Goal: Transaction & Acquisition: Purchase product/service

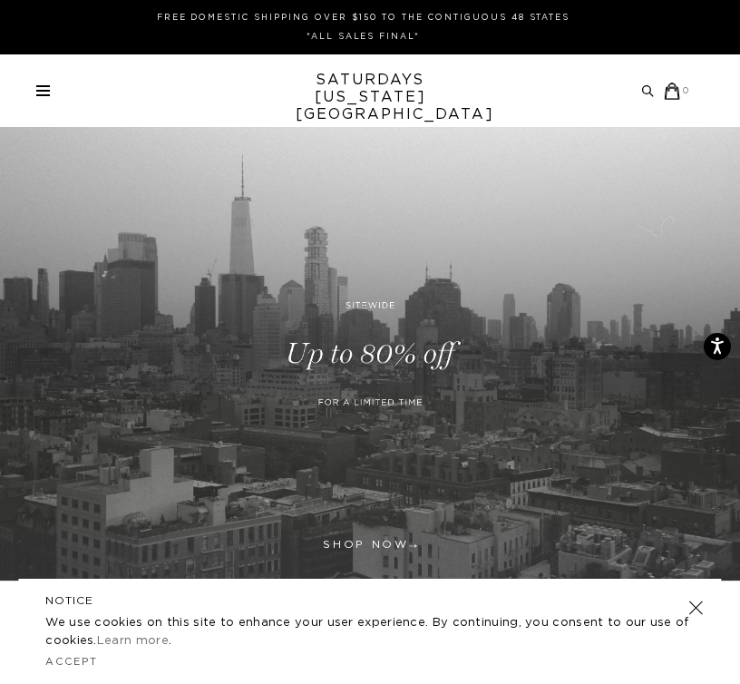
click at [395, 398] on link at bounding box center [370, 354] width 740 height 454
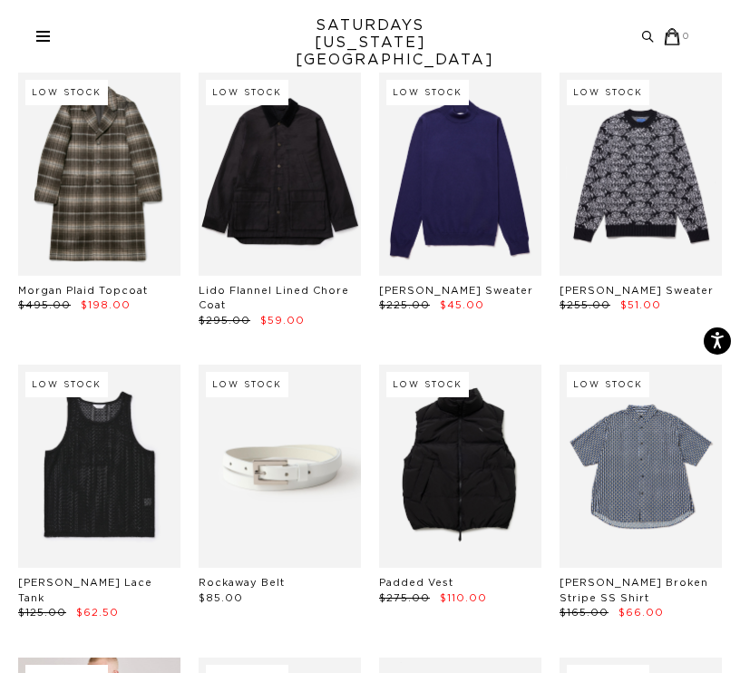
scroll to position [220, 0]
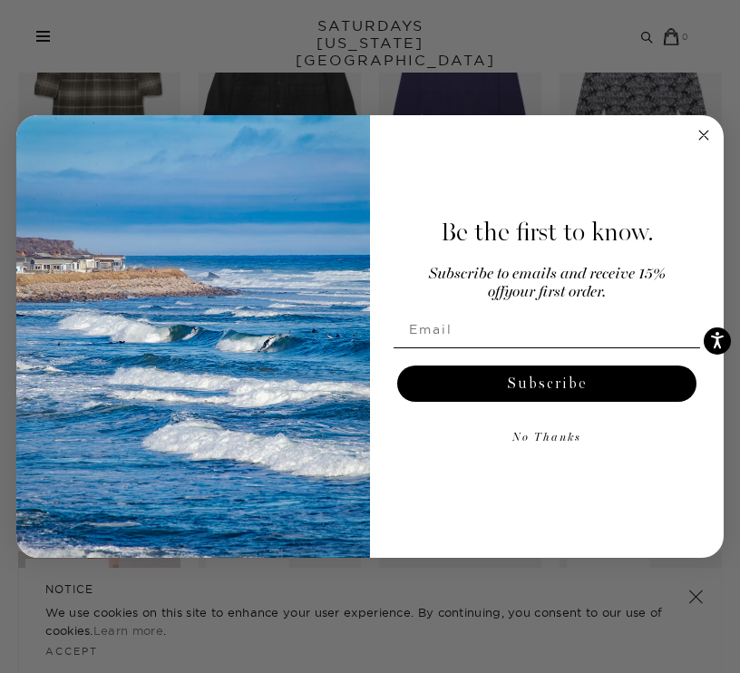
click at [697, 126] on icon "Close dialog" at bounding box center [704, 135] width 22 height 22
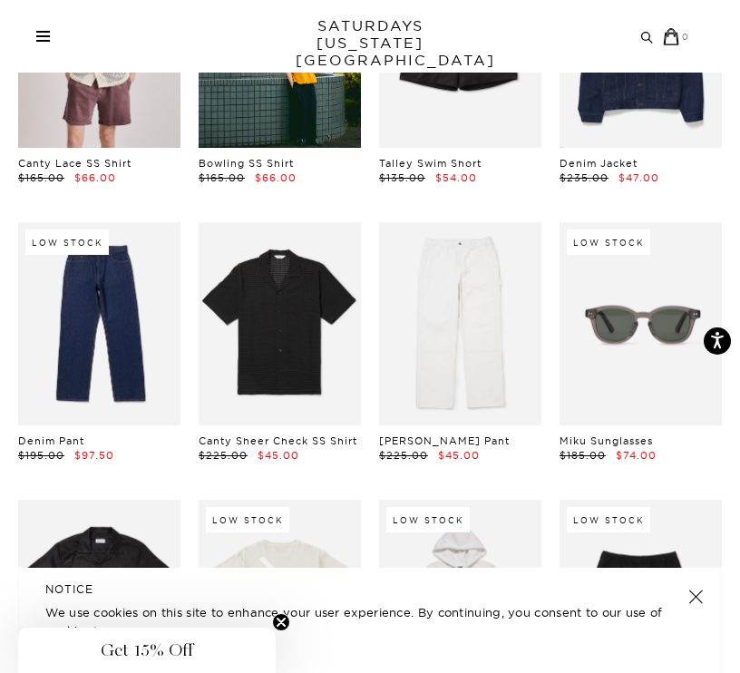
scroll to position [1393, 0]
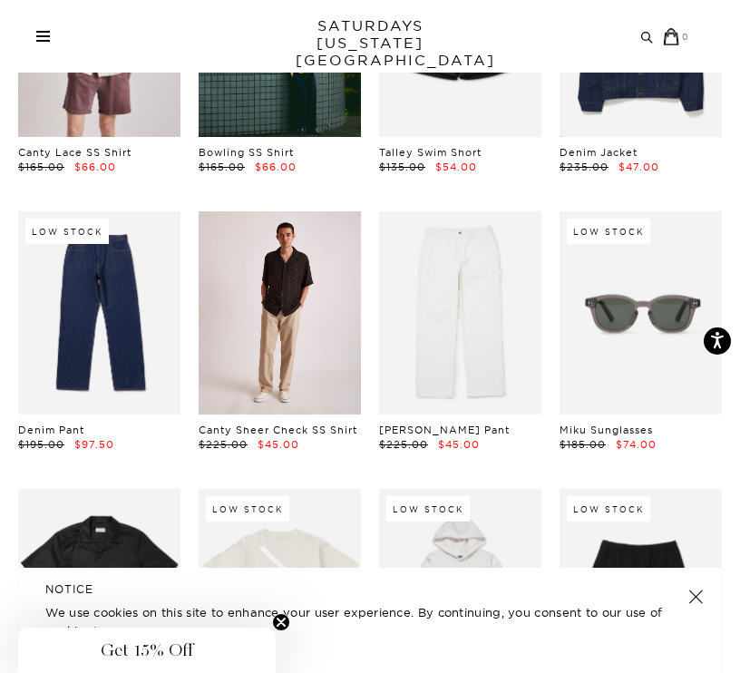
click at [318, 318] on link at bounding box center [280, 312] width 162 height 203
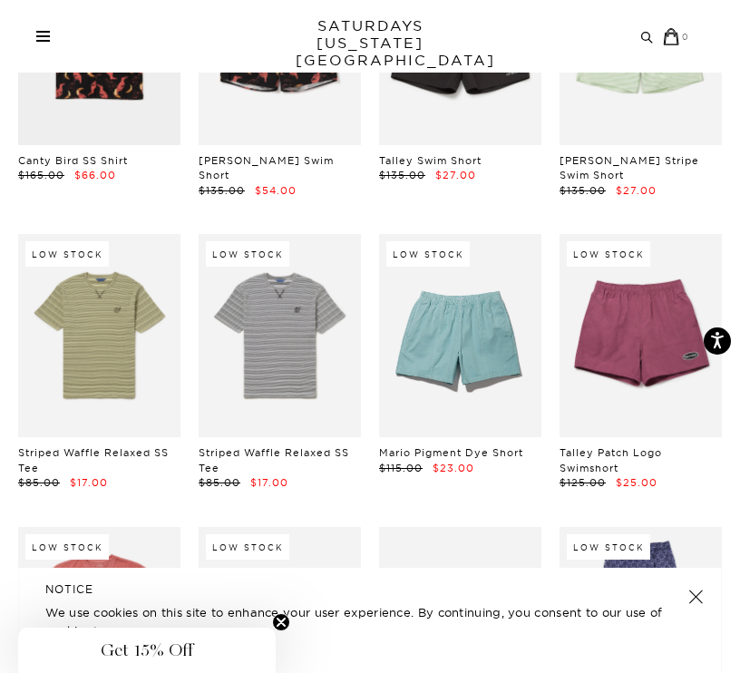
scroll to position [4526, 0]
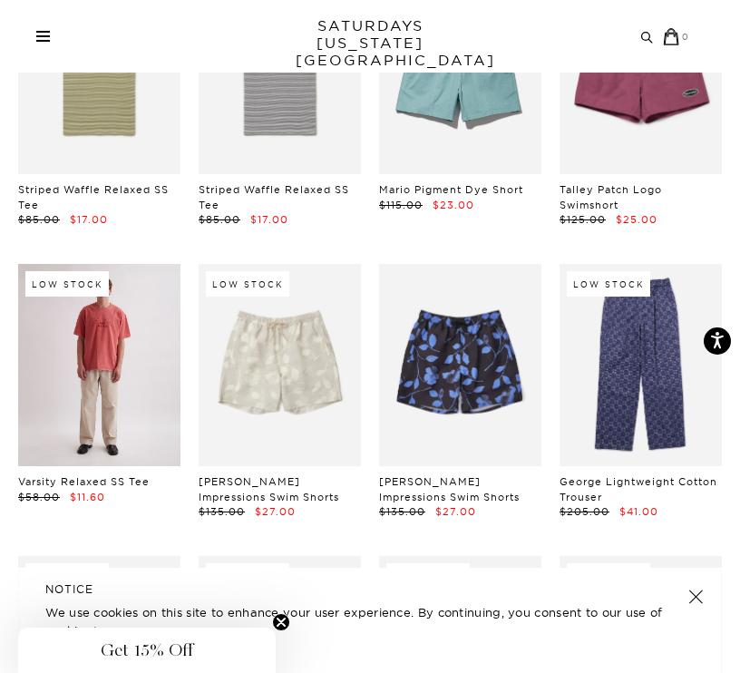
click at [30, 358] on link at bounding box center [99, 365] width 162 height 203
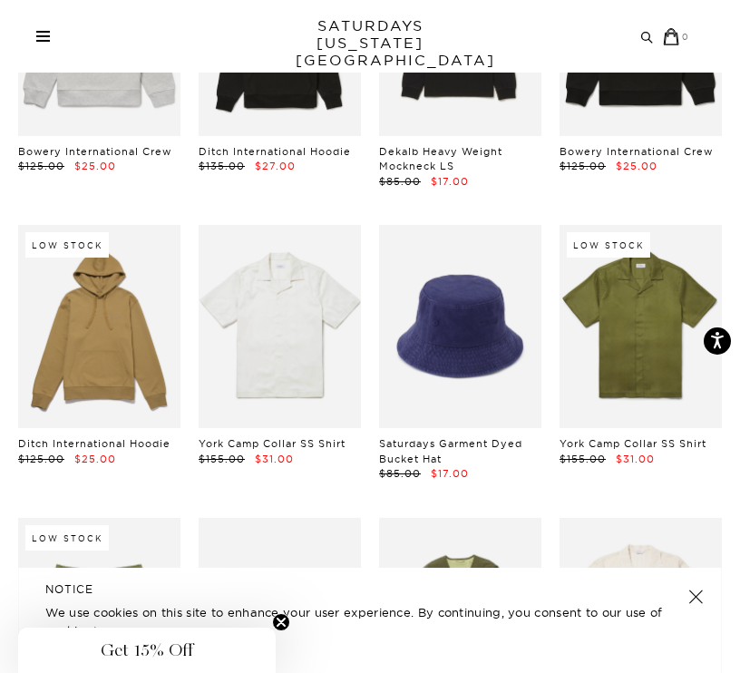
scroll to position [5440, 0]
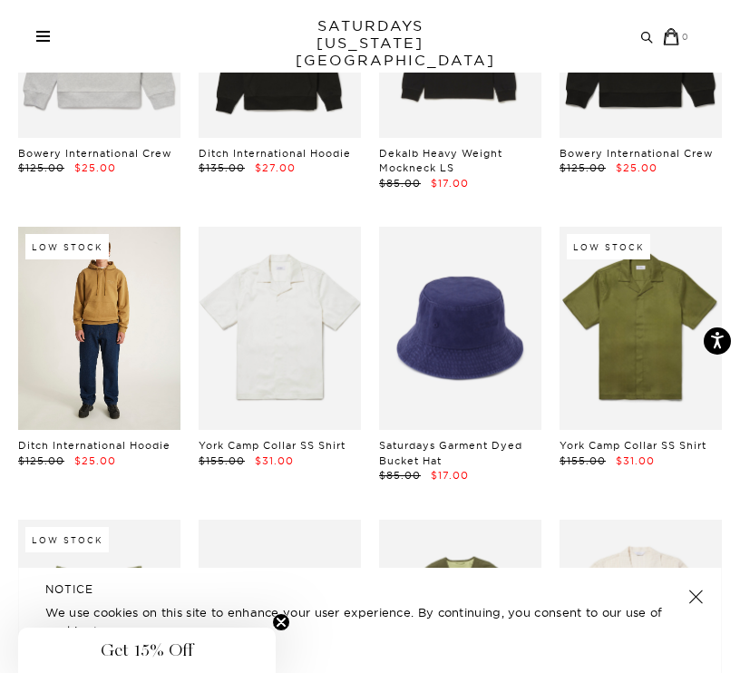
click at [134, 325] on link at bounding box center [99, 328] width 162 height 203
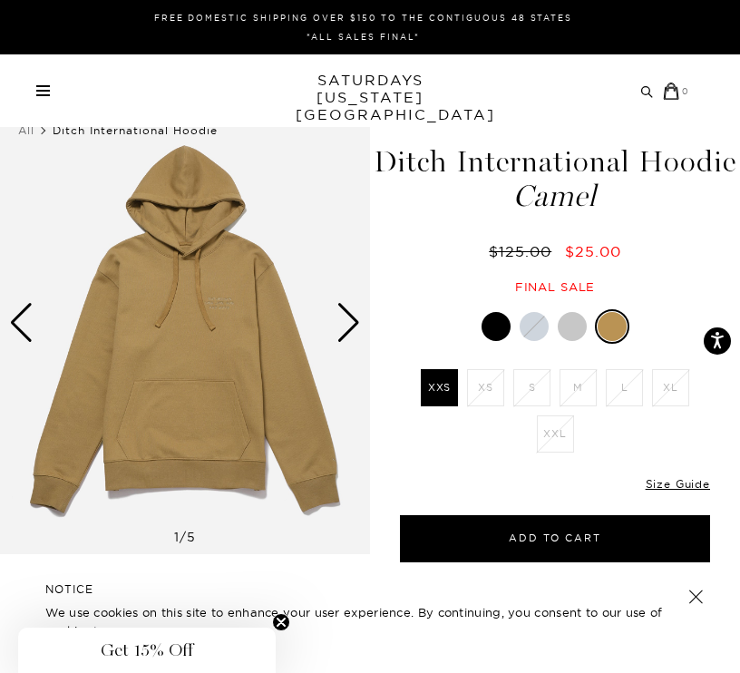
click at [503, 321] on div at bounding box center [496, 326] width 29 height 29
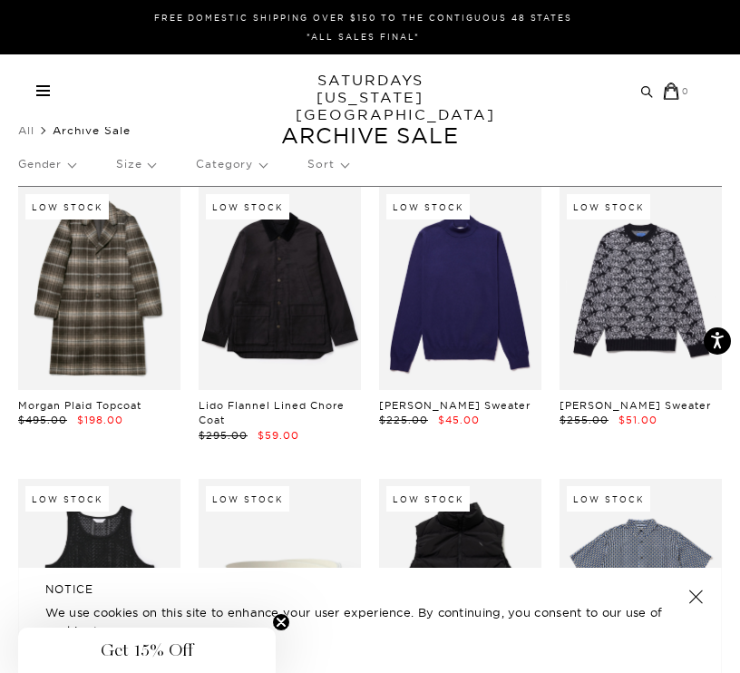
click at [134, 171] on p "Size" at bounding box center [135, 164] width 39 height 42
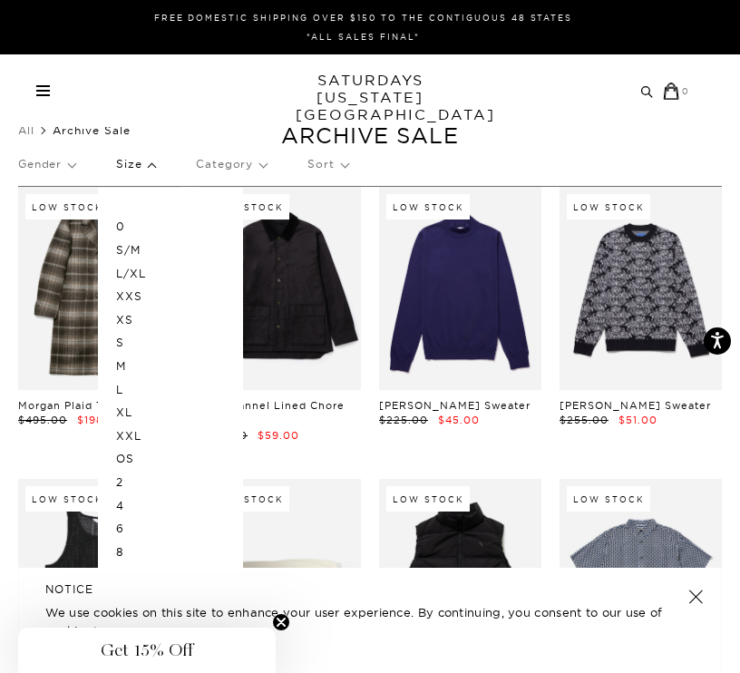
click at [136, 272] on p "L/XL" at bounding box center [170, 274] width 109 height 24
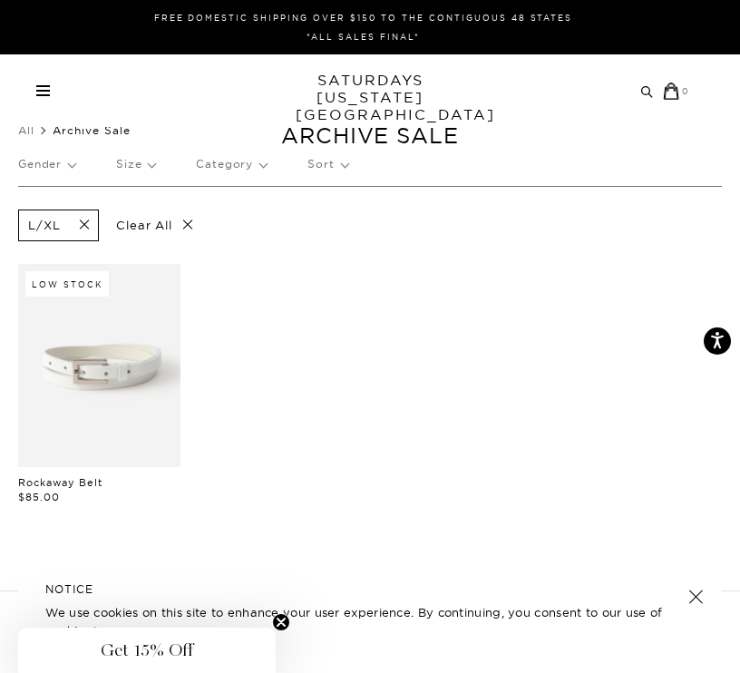
click at [83, 227] on span at bounding box center [79, 225] width 38 height 17
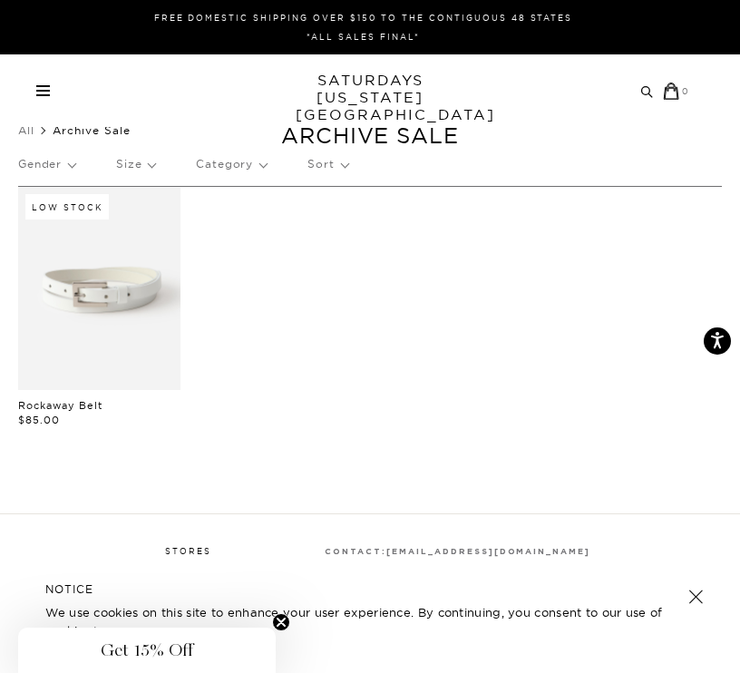
click at [138, 171] on p "Size" at bounding box center [135, 164] width 39 height 42
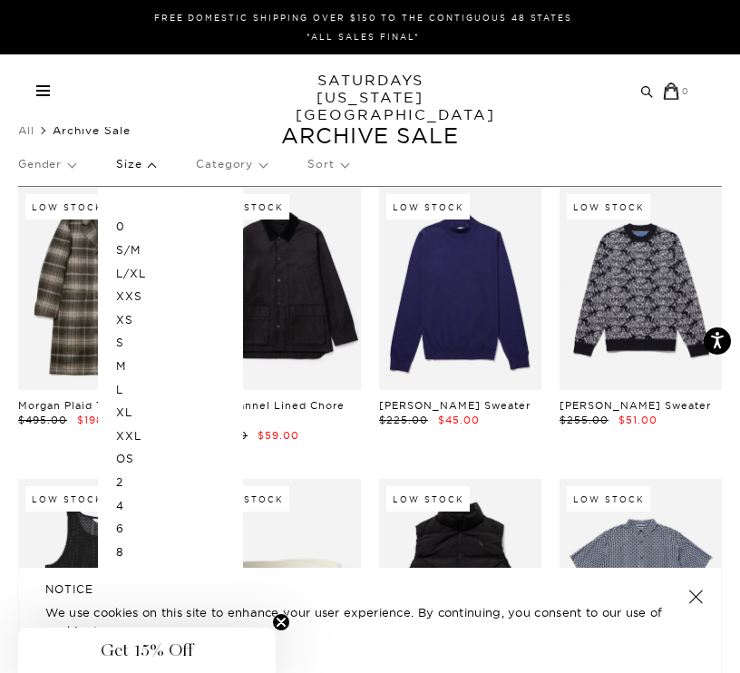
click at [124, 392] on p "L" at bounding box center [170, 390] width 109 height 24
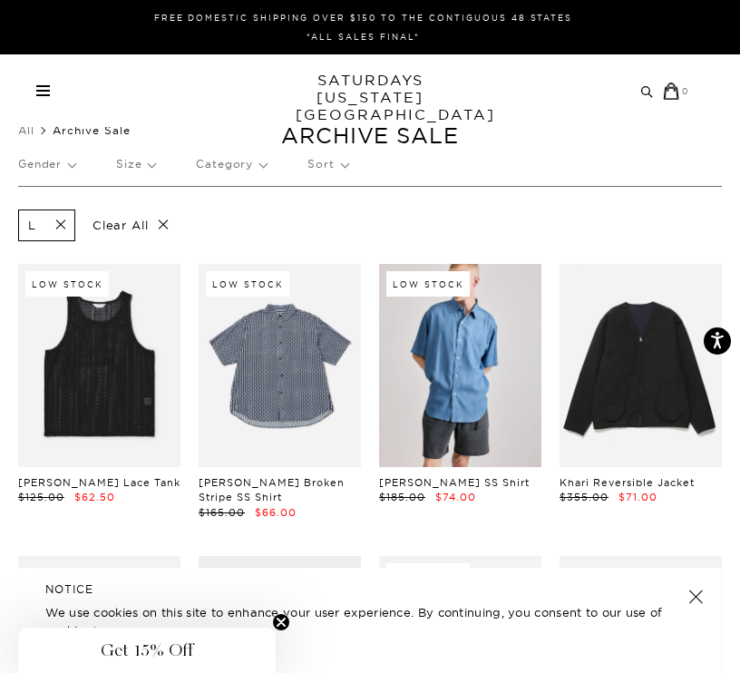
click at [58, 164] on p "Gender" at bounding box center [46, 164] width 57 height 42
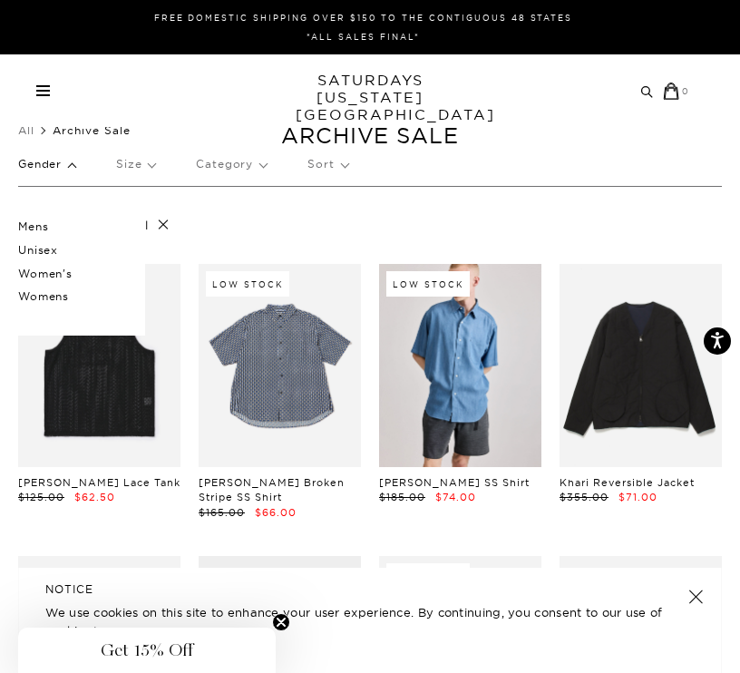
click at [41, 229] on p "Mens" at bounding box center [72, 227] width 109 height 24
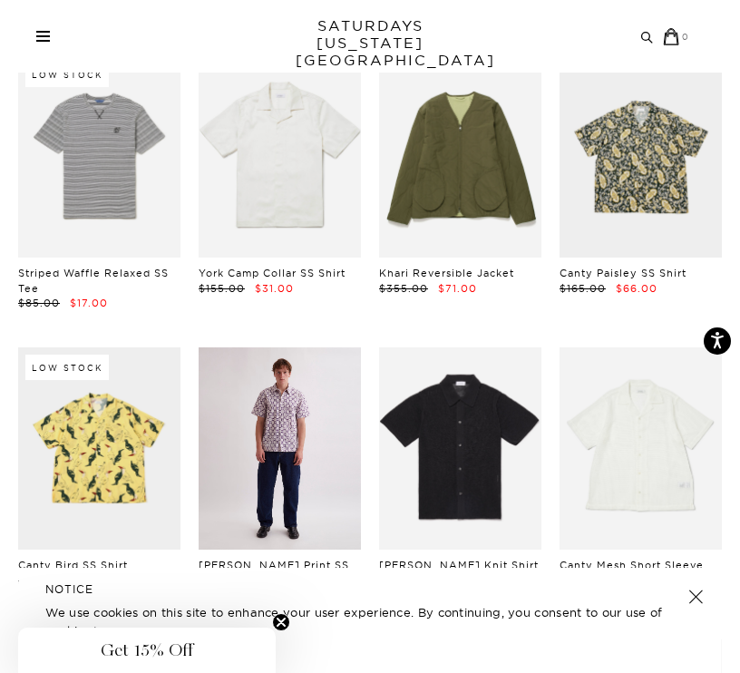
scroll to position [2237, 0]
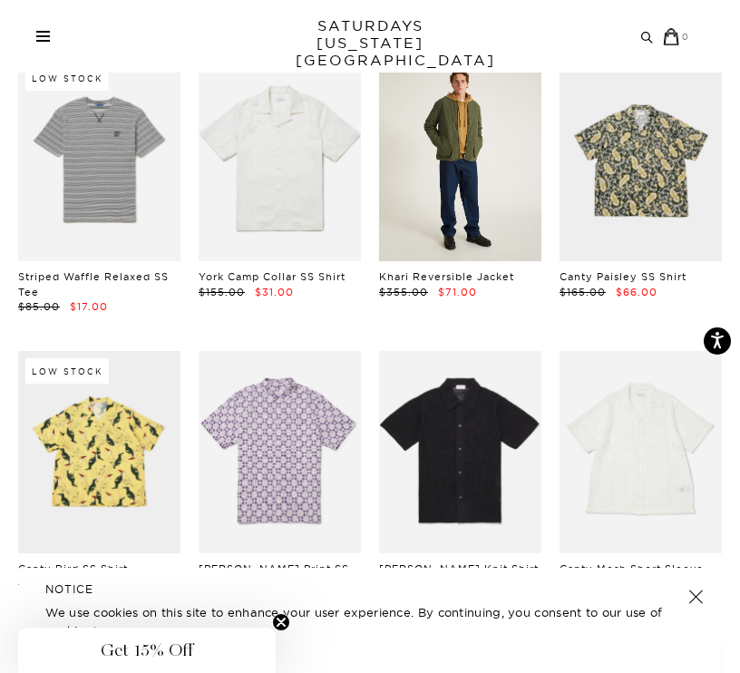
click at [473, 192] on link at bounding box center [460, 159] width 162 height 203
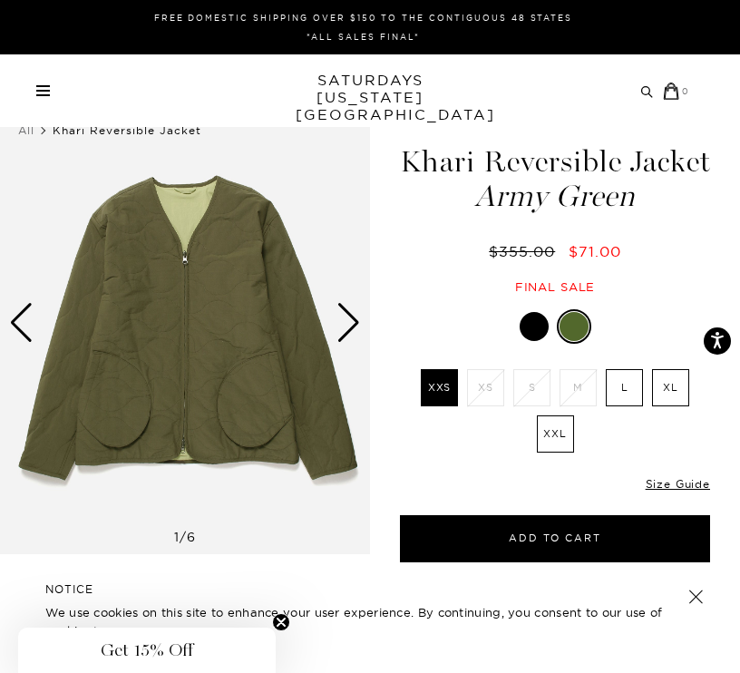
click at [337, 318] on div "Next slide" at bounding box center [349, 323] width 24 height 40
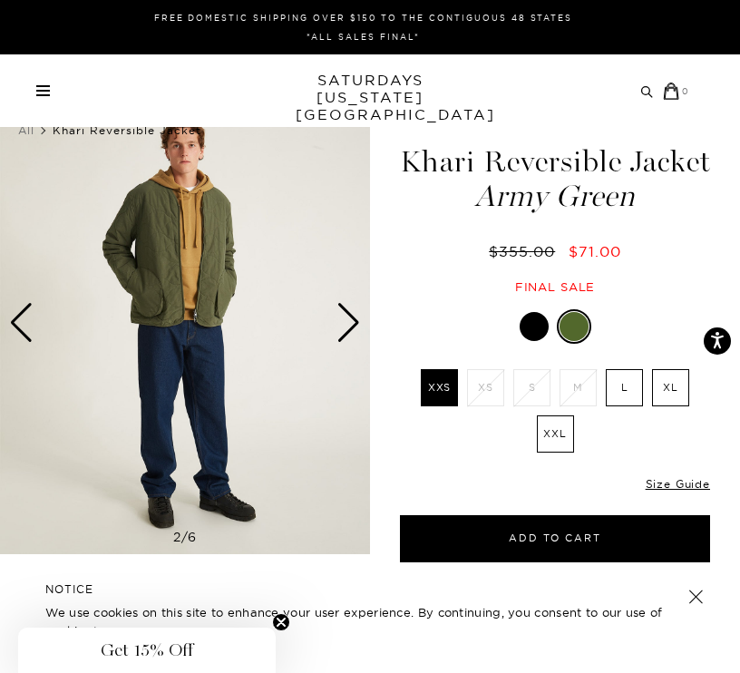
click at [337, 318] on div "Next slide" at bounding box center [349, 323] width 24 height 40
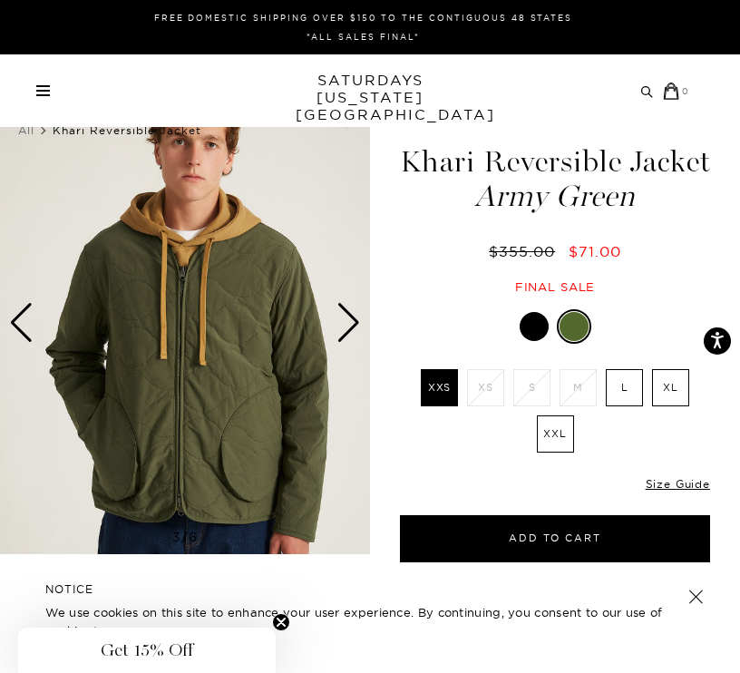
click at [337, 318] on div "Next slide" at bounding box center [349, 323] width 24 height 40
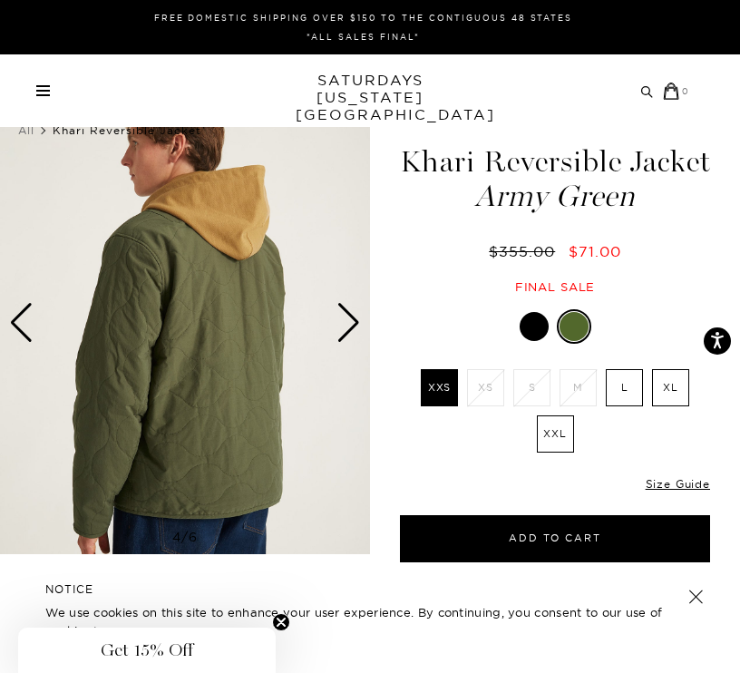
click at [337, 318] on div "Next slide" at bounding box center [349, 323] width 24 height 40
